Goal: Task Accomplishment & Management: Use online tool/utility

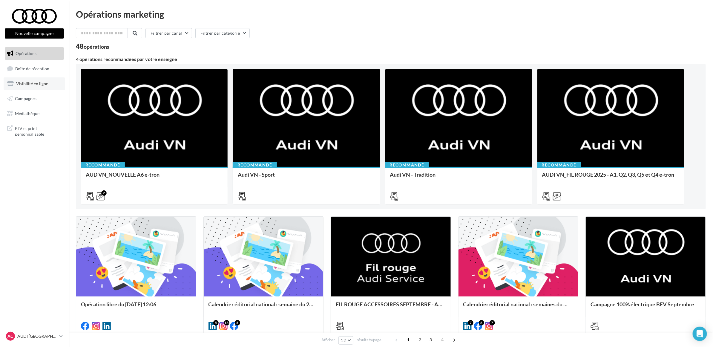
click at [33, 87] on link "Visibilité en ligne" at bounding box center [35, 83] width 62 height 13
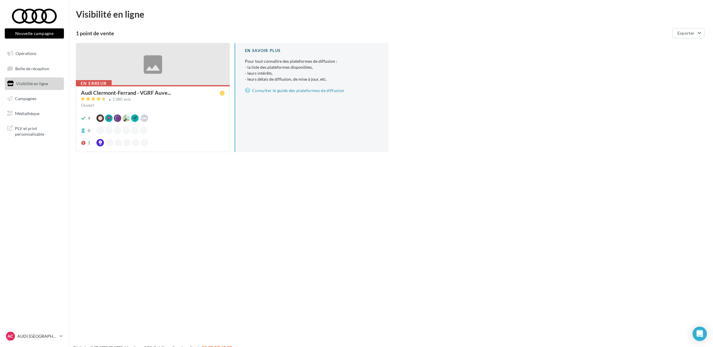
click at [151, 173] on div "Nouvelle campagne Nouvelle campagne Opérations Boîte de réception Visibilité en…" at bounding box center [356, 183] width 713 height 347
click at [43, 71] on link "Boîte de réception" at bounding box center [35, 68] width 62 height 13
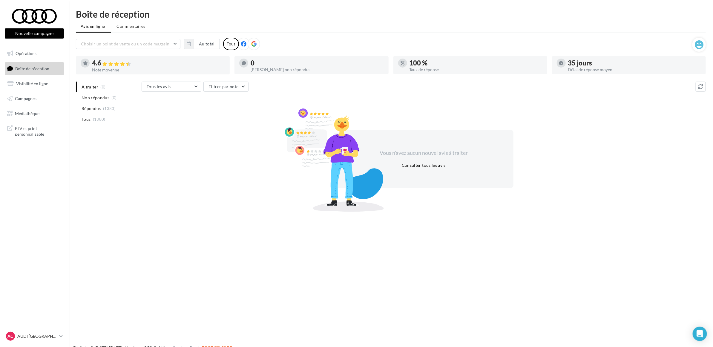
click at [241, 47] on div at bounding box center [243, 44] width 13 height 13
click at [230, 44] on div "Tous" at bounding box center [231, 44] width 16 height 13
click at [21, 86] on span "Visibilité en ligne" at bounding box center [32, 83] width 32 height 5
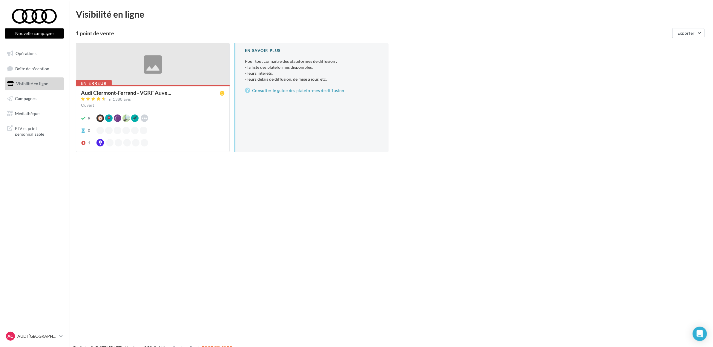
click at [163, 114] on div "Audi Clermont-Ferrand - VGRF Auve... 1380 avis Ouvert 9 Google Waze Apple Busin…" at bounding box center [153, 118] width 144 height 56
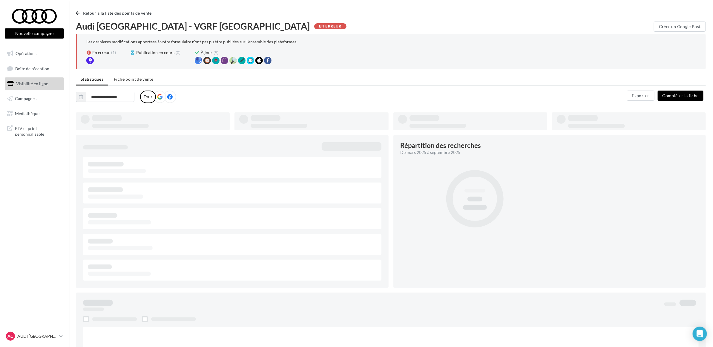
type input "**********"
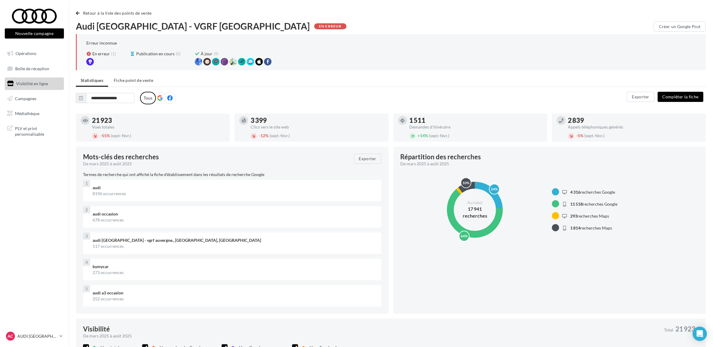
click at [167, 98] on icon at bounding box center [169, 97] width 5 height 5
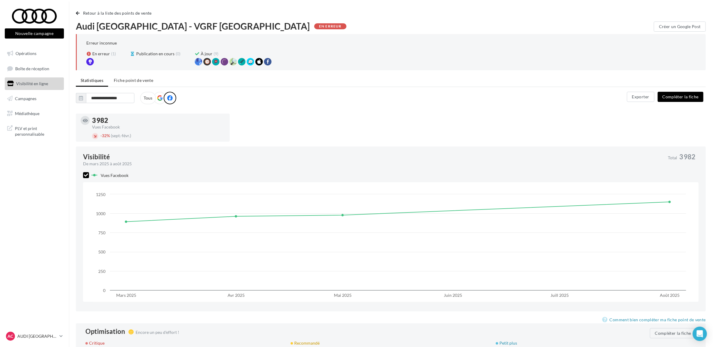
click at [248, 104] on div "**********" at bounding box center [391, 103] width 630 height 22
click at [252, 108] on div "**********" at bounding box center [391, 103] width 630 height 22
drag, startPoint x: 252, startPoint y: 108, endPoint x: 292, endPoint y: 126, distance: 43.7
click at [292, 126] on div "3 982 Vues Facebook - 32% (sept.-févr.)" at bounding box center [393, 130] width 635 height 33
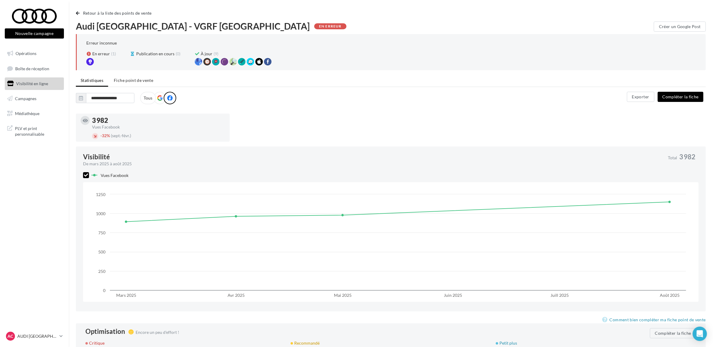
click at [42, 172] on nav "Nouvelle campagne Nouvelle campagne Opérations Boîte de réception Visibilité en…" at bounding box center [34, 173] width 69 height 347
click at [59, 338] on link "AC AUDI CLERMONT FERRAND audi-cler-cha" at bounding box center [34, 335] width 59 height 11
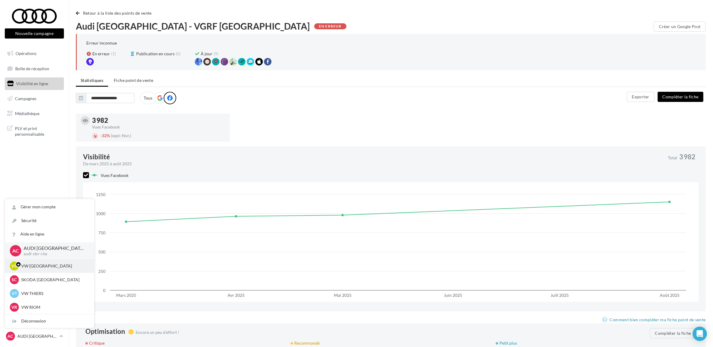
click at [45, 268] on p "VW CLERMONT-FERRAND" at bounding box center [54, 266] width 66 height 6
